Goal: Task Accomplishment & Management: Complete application form

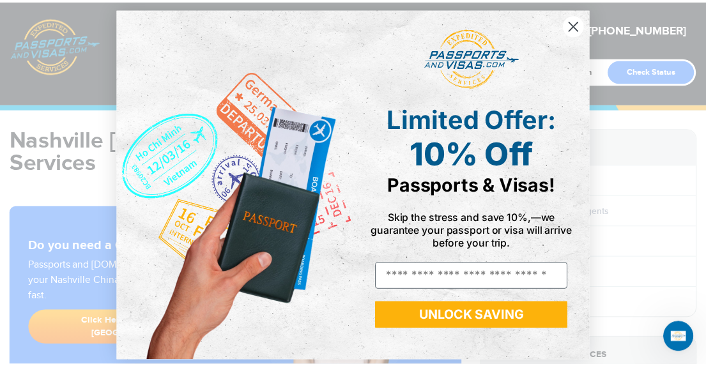
scroll to position [12, 0]
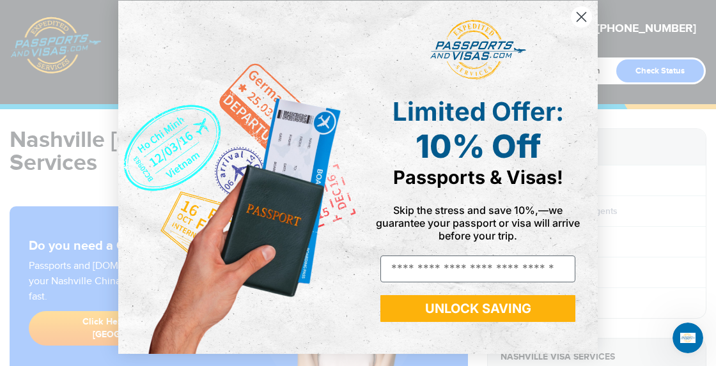
click at [577, 19] on icon "Close dialog" at bounding box center [581, 17] width 9 height 9
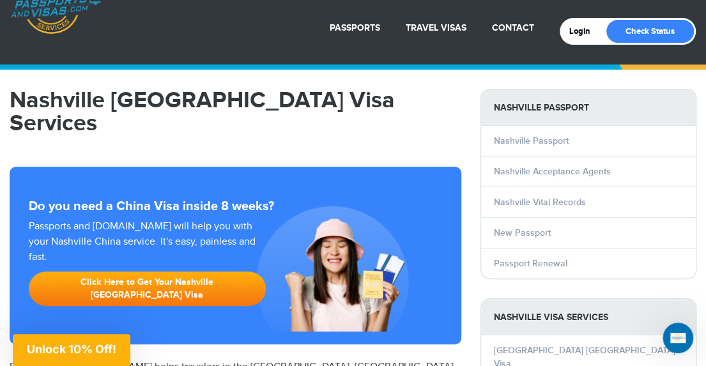
scroll to position [64, 0]
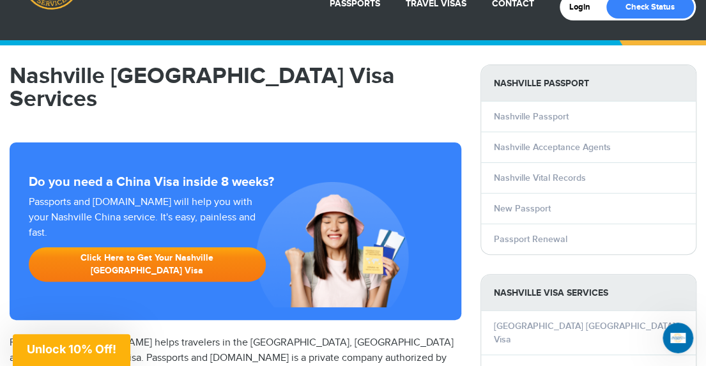
click at [105, 247] on link "Click Here to Get Your Nashville [GEOGRAPHIC_DATA] Visa" at bounding box center [147, 264] width 237 height 35
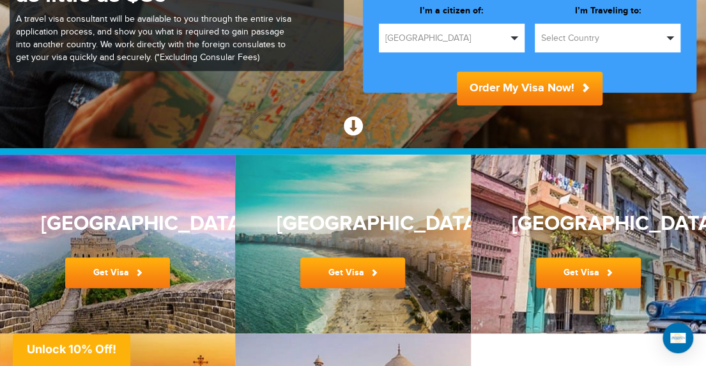
scroll to position [280, 0]
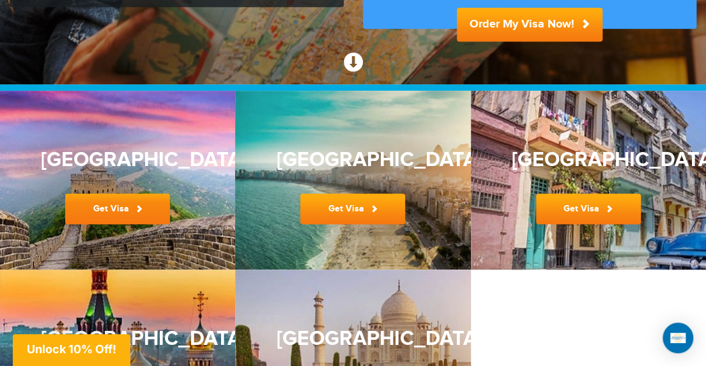
click at [109, 209] on link "Get Visa" at bounding box center [117, 209] width 105 height 31
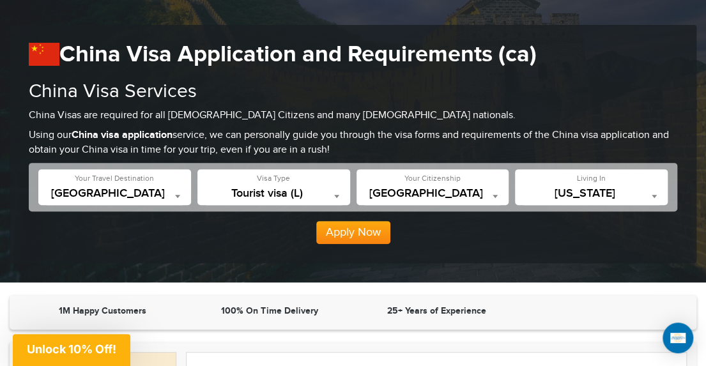
scroll to position [128, 0]
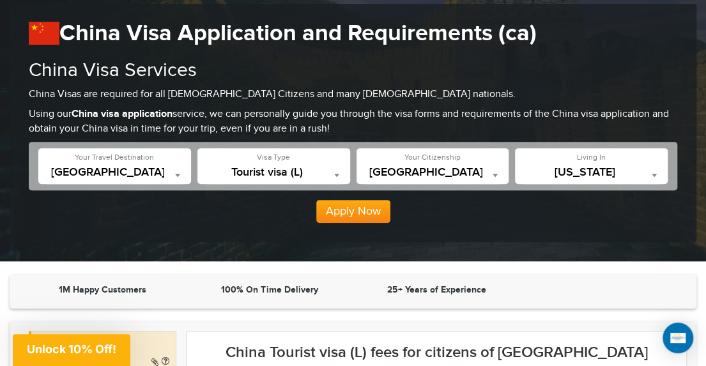
click at [653, 174] on b at bounding box center [654, 175] width 5 height 3
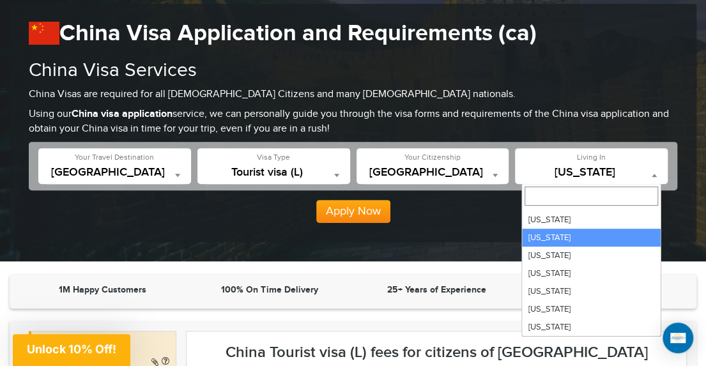
scroll to position [703, 0]
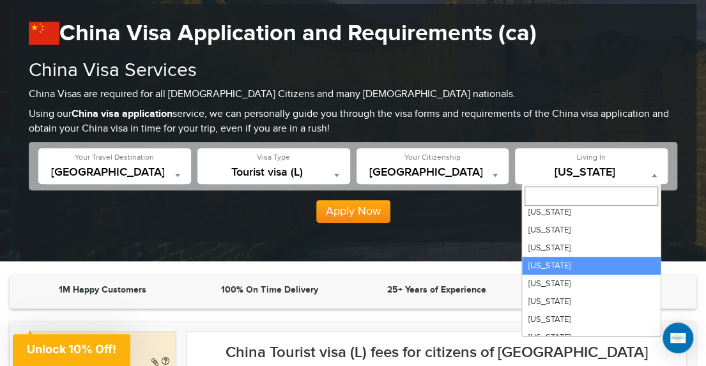
select select "**"
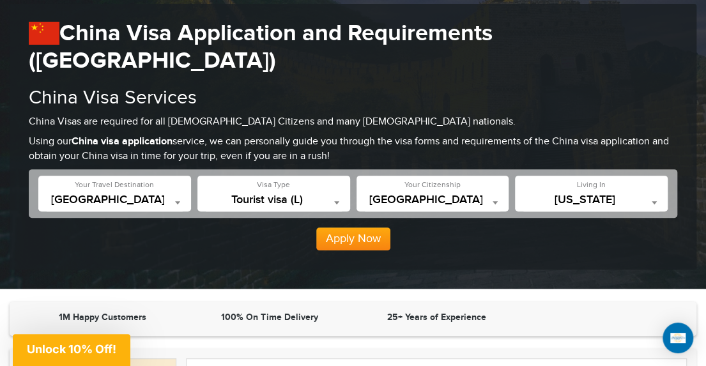
scroll to position [64, 0]
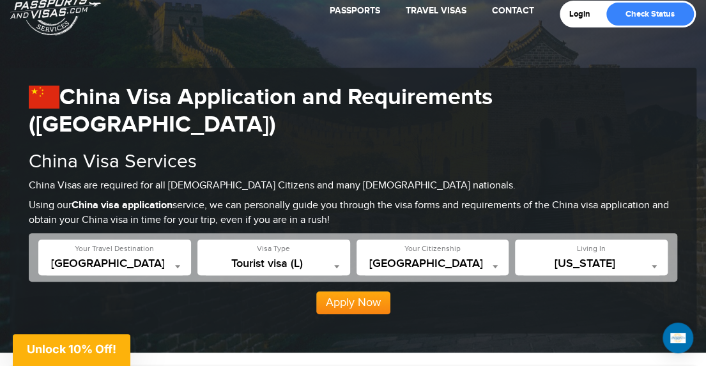
click at [355, 291] on button "Apply Now" at bounding box center [353, 302] width 74 height 23
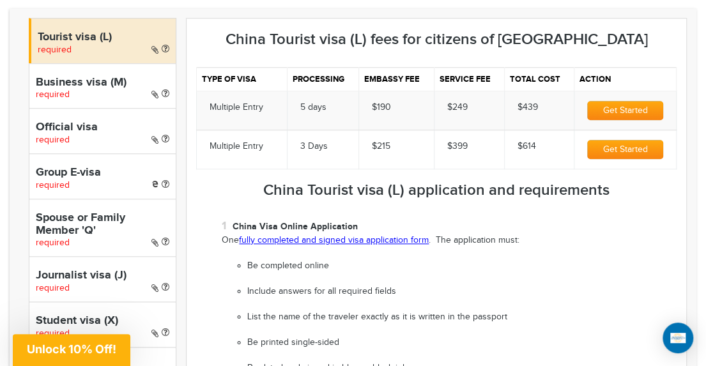
scroll to position [449, 0]
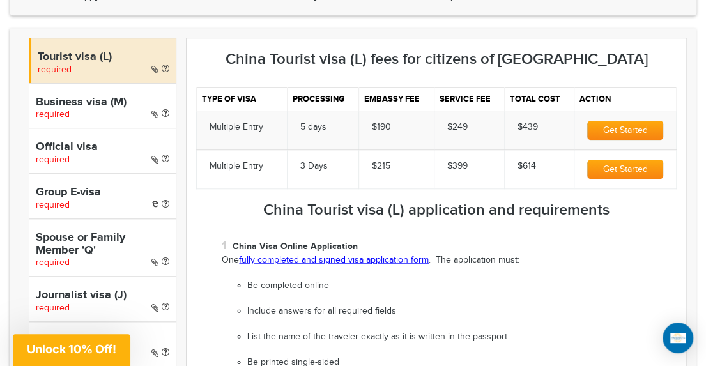
click at [58, 65] on span "required" at bounding box center [55, 70] width 34 height 10
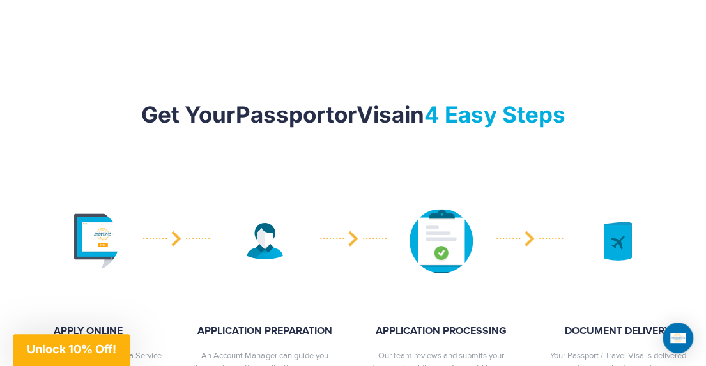
scroll to position [1727, 0]
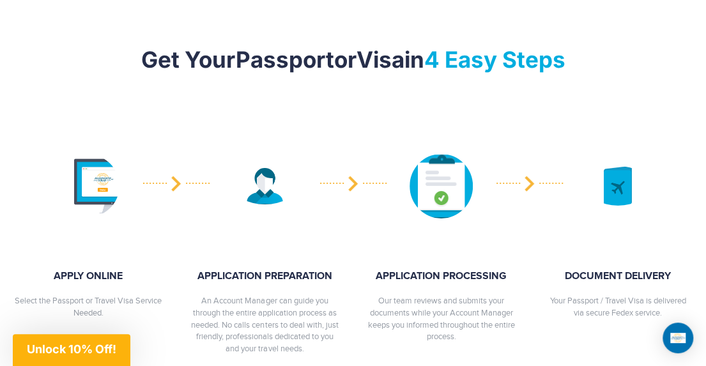
click at [98, 155] on img at bounding box center [88, 186] width 63 height 63
click at [102, 155] on img at bounding box center [88, 186] width 63 height 63
click at [89, 155] on img at bounding box center [88, 186] width 63 height 63
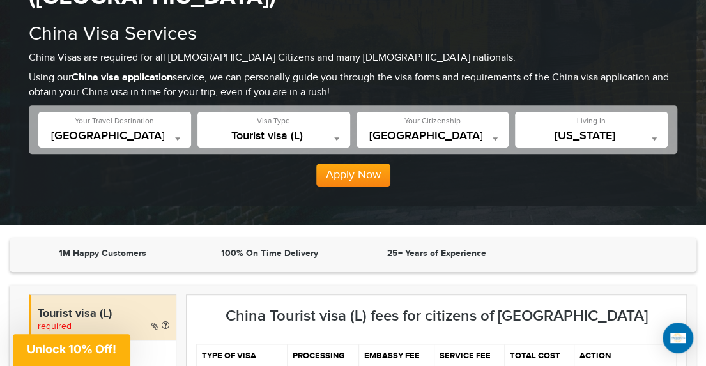
scroll to position [256, 0]
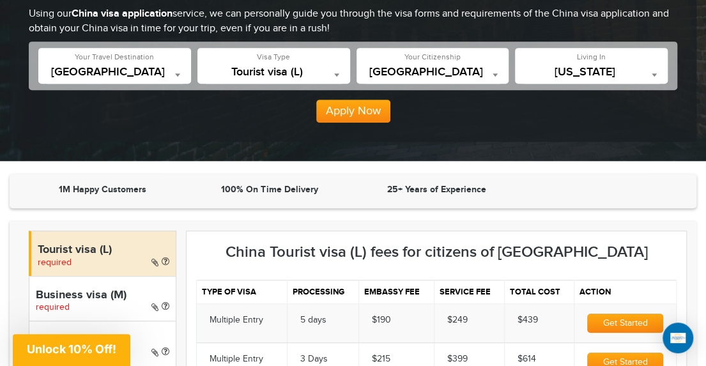
click at [348, 100] on button "Apply Now" at bounding box center [353, 111] width 74 height 23
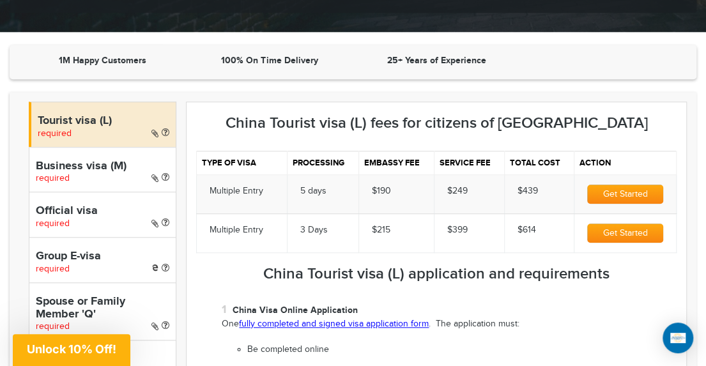
scroll to position [449, 0]
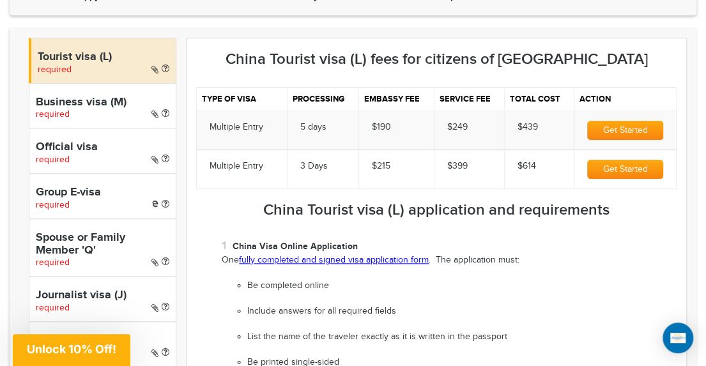
click at [308, 255] on link "fully completed and signed visa application form" at bounding box center [334, 260] width 190 height 10
